Goal: Navigation & Orientation: Find specific page/section

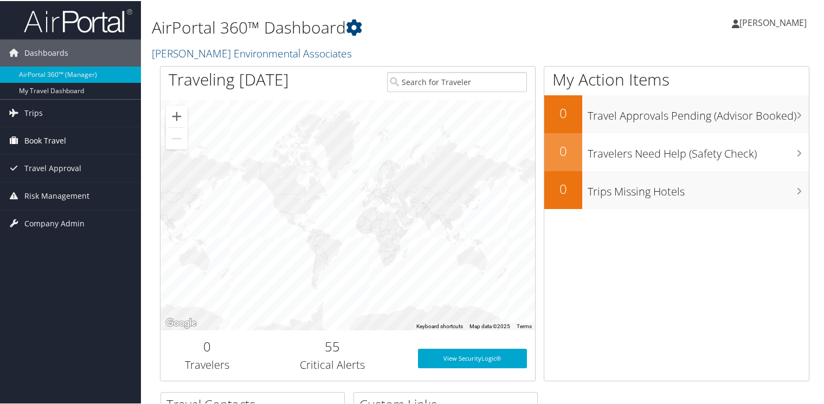
click at [53, 143] on span "Book Travel" at bounding box center [45, 139] width 42 height 27
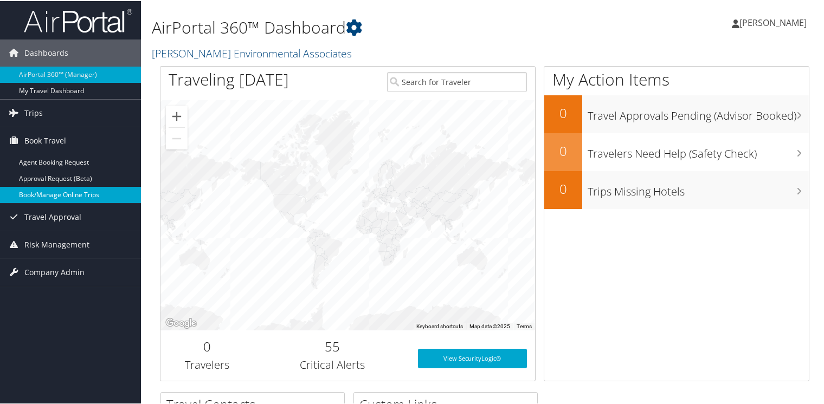
click at [55, 192] on link "Book/Manage Online Trips" at bounding box center [70, 194] width 141 height 16
